Goal: Use online tool/utility: Utilize a website feature to perform a specific function

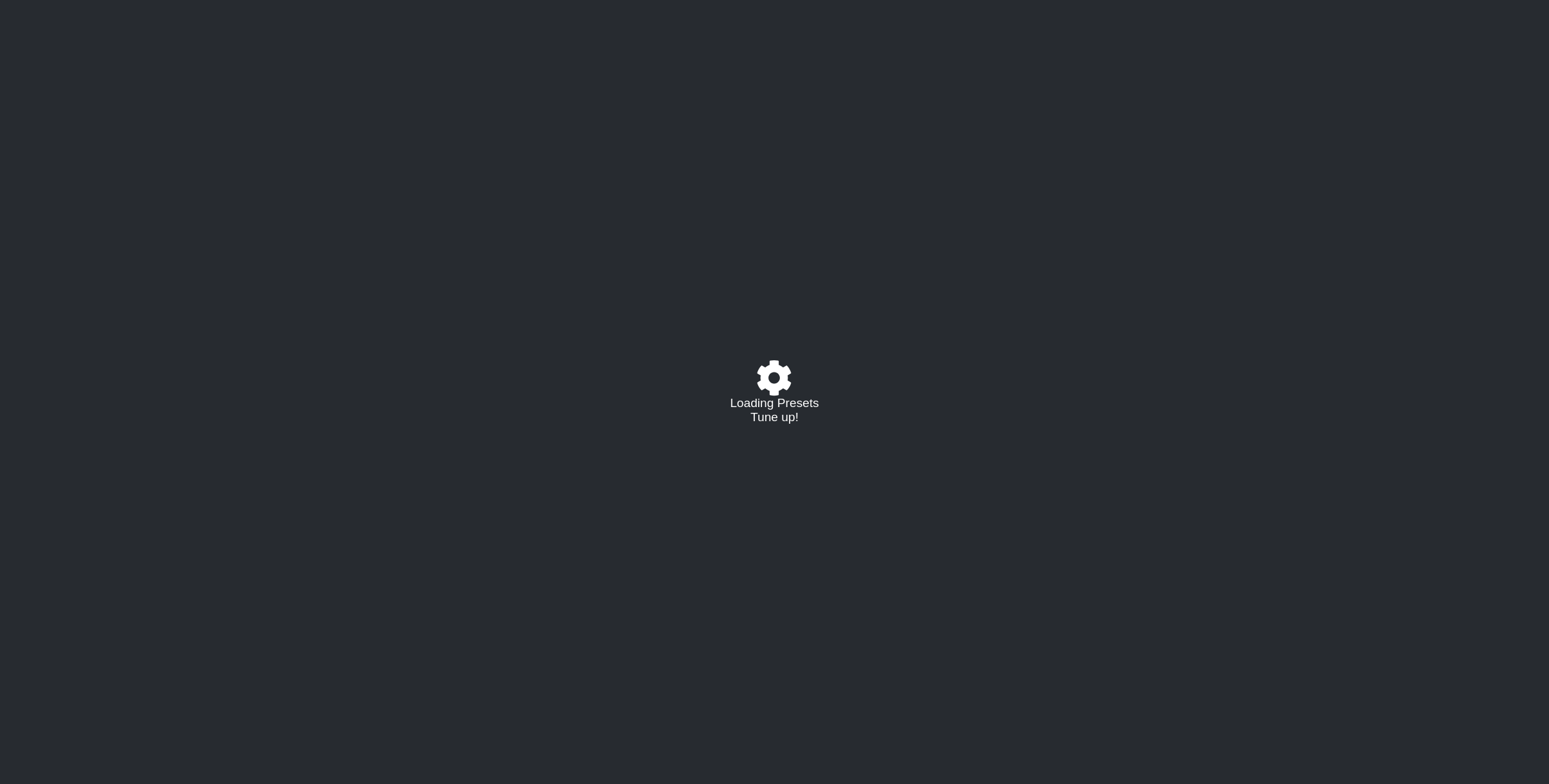
select select "/023927597434"
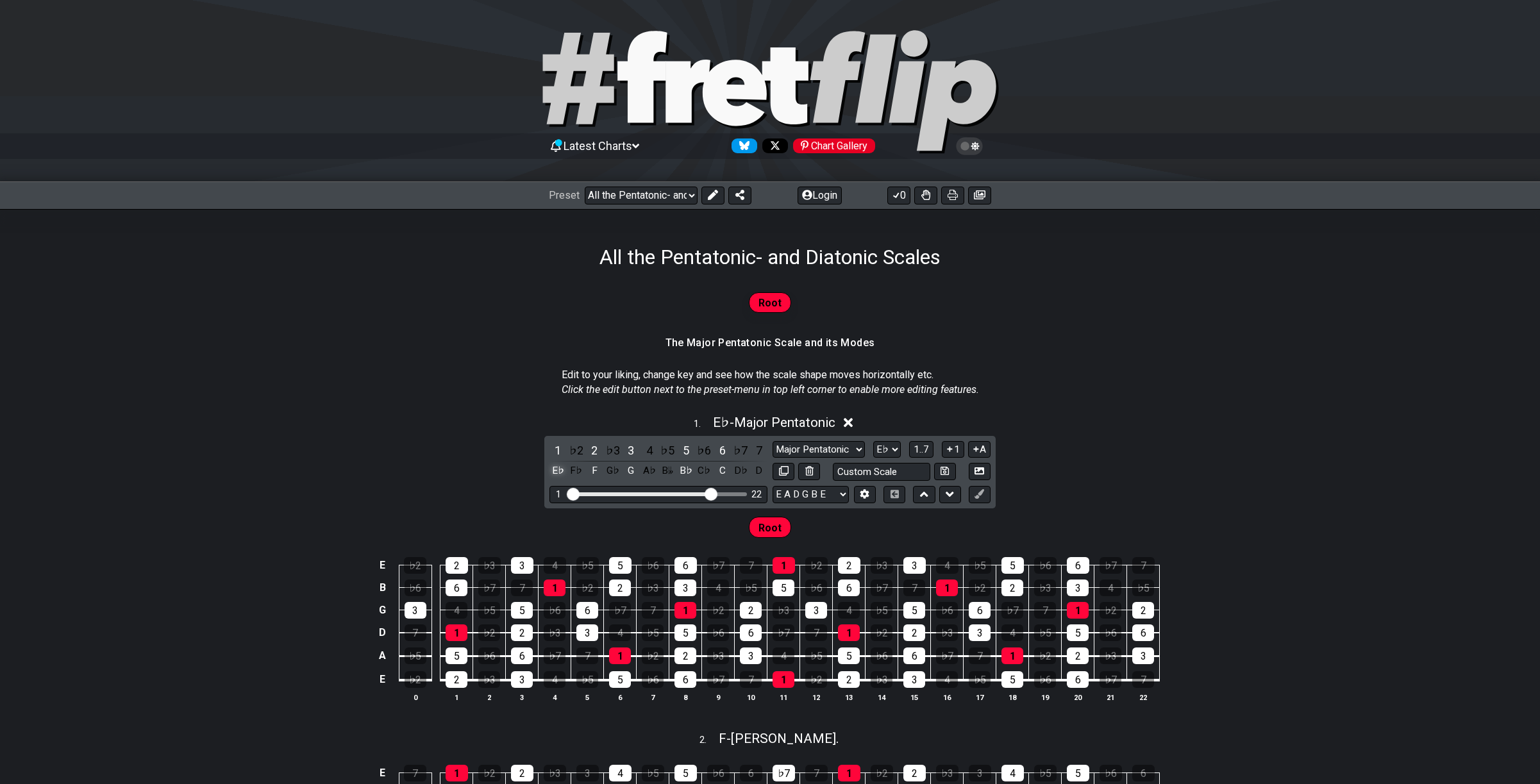
click at [559, 470] on div "E♭" at bounding box center [558, 470] width 16 height 17
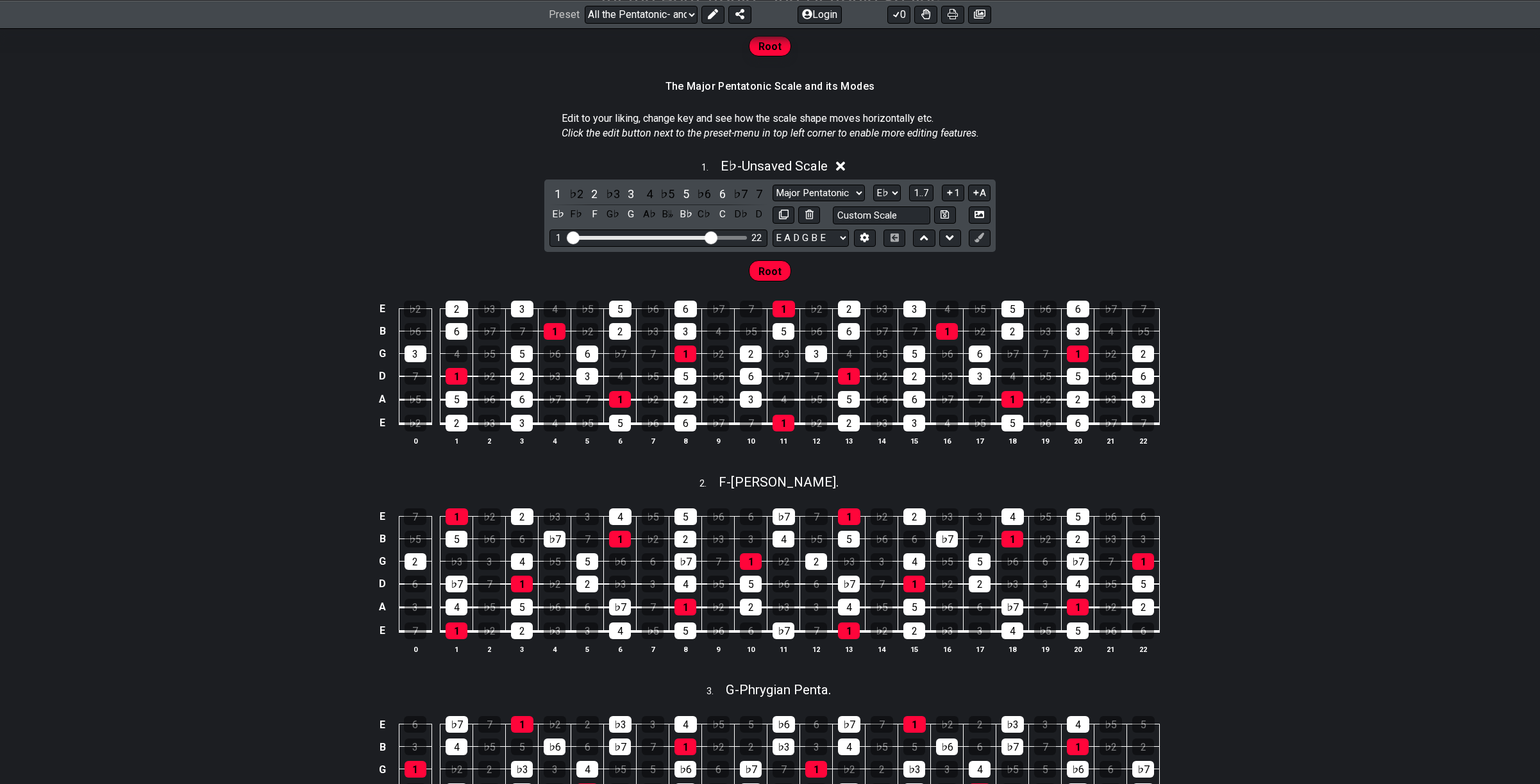
scroll to position [192, 0]
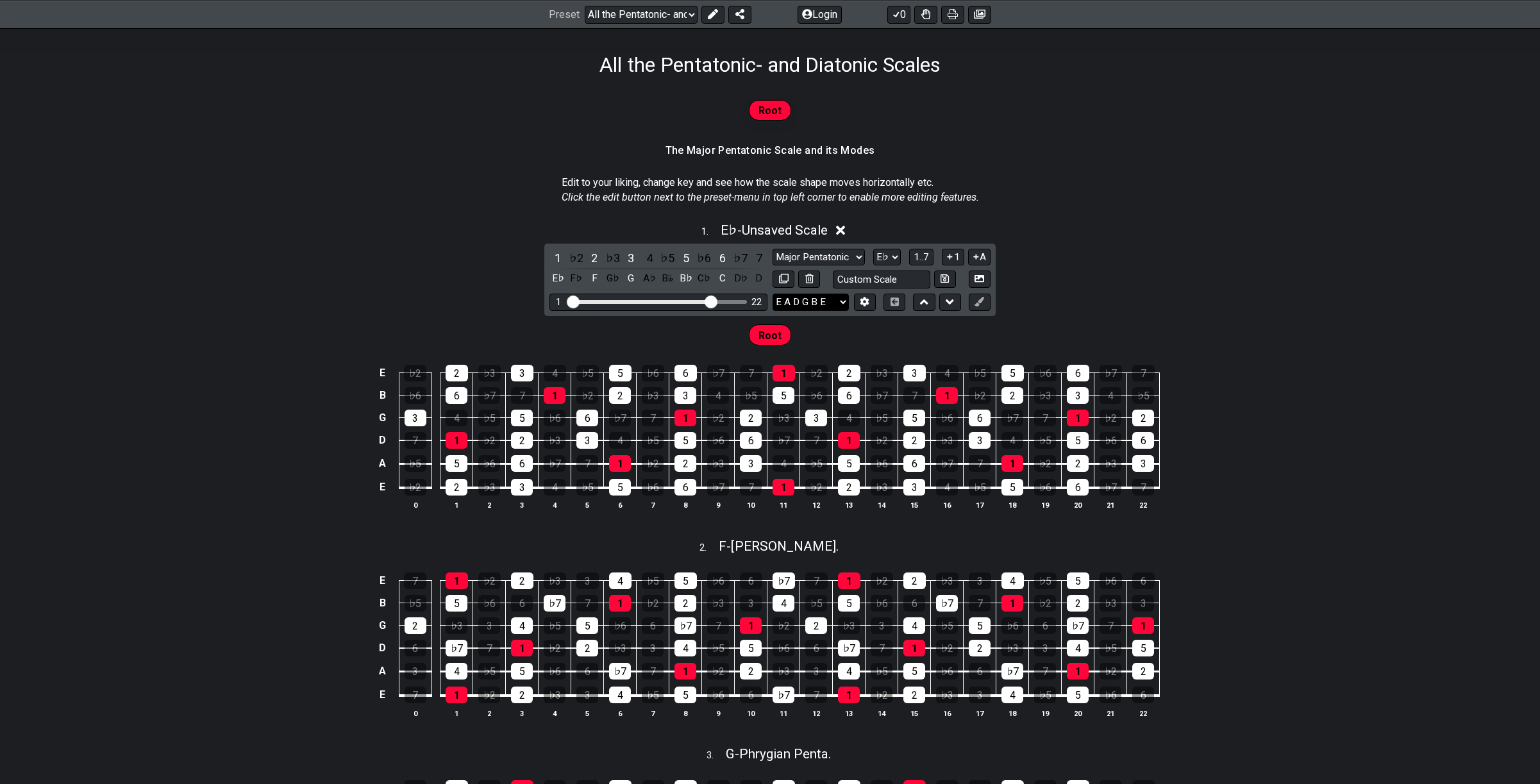
click at [820, 301] on select "E A D G B E E A D G B E E A D G B E B E A D F♯ B A D G C E A D A D G B E E♭ A♭ …" at bounding box center [811, 302] width 76 height 17
click at [1137, 205] on section "Edit to your liking, change key and see how the scale shape moves horizontally …" at bounding box center [770, 192] width 1540 height 44
click at [850, 253] on select "Major Pentatonic Root Minor Pentatonic Major Pentatonic Minor Blues Major Blues…" at bounding box center [819, 257] width 92 height 17
click at [885, 254] on select "A♭ A A♯ B♭ B C C♯ D♭ D D♯ E♭ E F F♯ G♭ G G♯" at bounding box center [887, 257] width 27 height 17
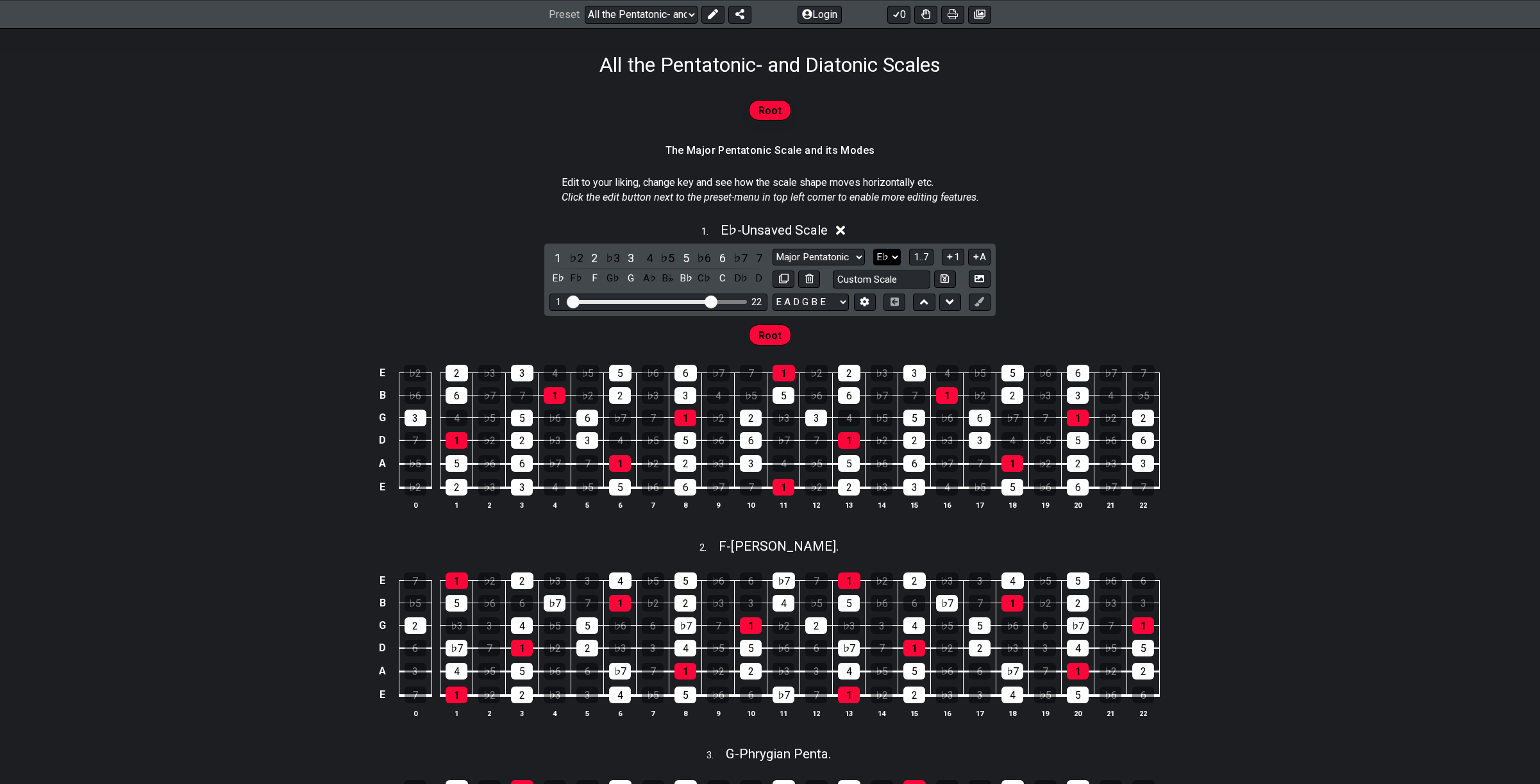
select select "E"
click at [873, 249] on select "A♭ A A♯ B♭ B C C♯ D♭ D D♯ E♭ E F F♯ G♭ G G♯" at bounding box center [887, 257] width 27 height 17
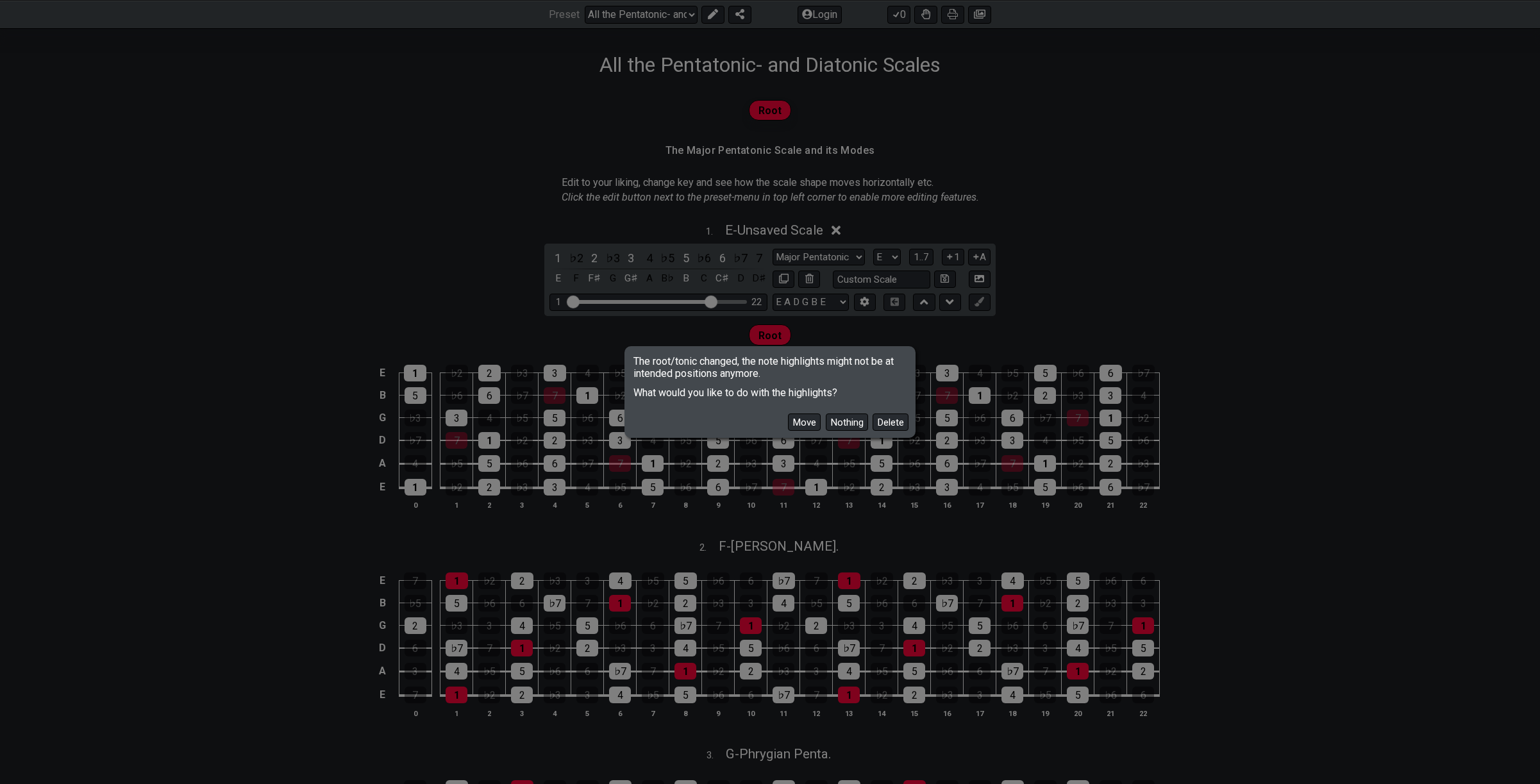
click at [802, 420] on button "Move" at bounding box center [804, 422] width 33 height 17
